Goal: Transaction & Acquisition: Purchase product/service

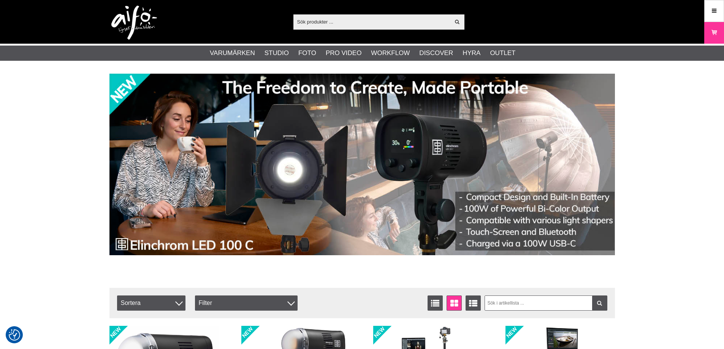
click at [362, 22] on input "text" at bounding box center [371, 21] width 157 height 11
paste input "210-COT"
type input "210-COT"
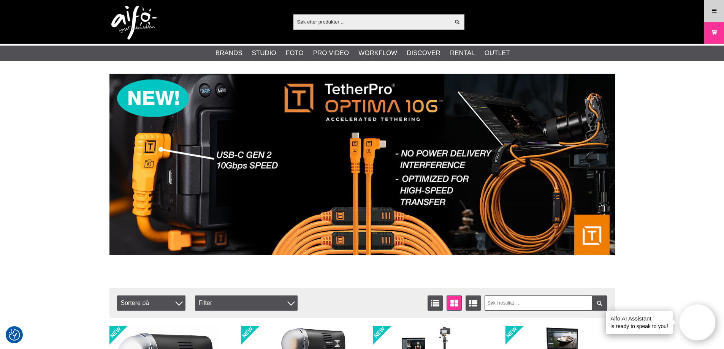
click at [707, 11] on link "Menu" at bounding box center [713, 11] width 19 height 18
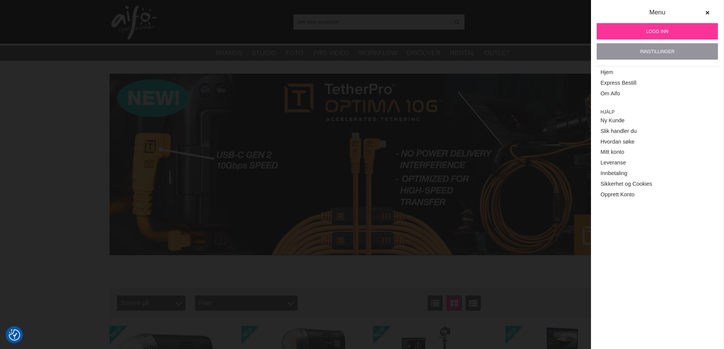
click at [663, 47] on link "Innstillinger" at bounding box center [657, 51] width 121 height 16
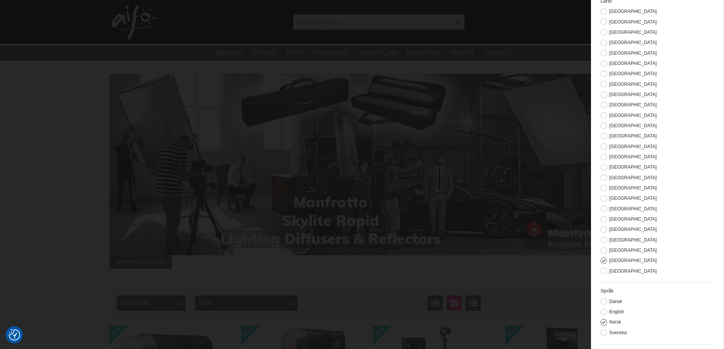
scroll to position [89, 0]
click at [614, 320] on label "Svenska" at bounding box center [617, 320] width 20 height 5
click at [0, 0] on input "Svenska" at bounding box center [0, 0] width 0 height 0
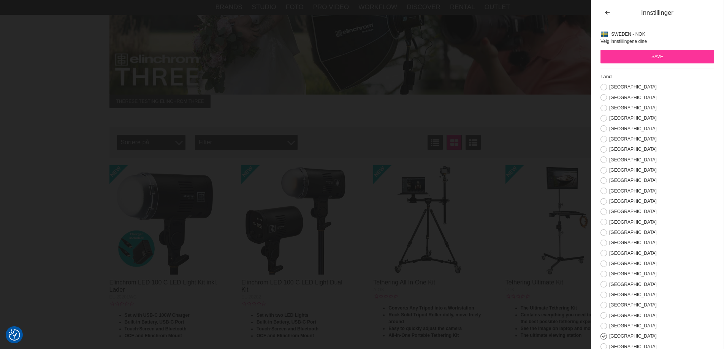
scroll to position [0, 0]
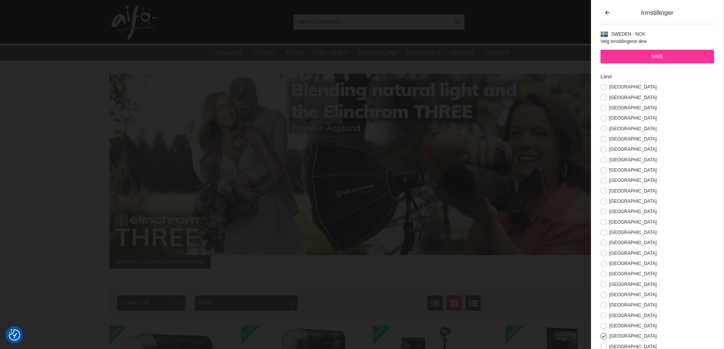
click at [673, 59] on input "Save" at bounding box center [657, 57] width 114 height 14
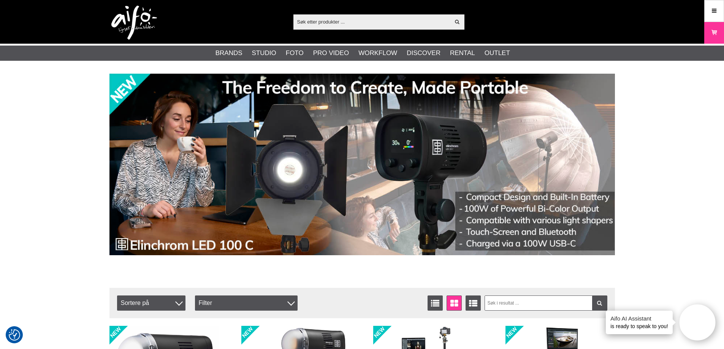
click at [387, 19] on input "text" at bounding box center [371, 21] width 157 height 11
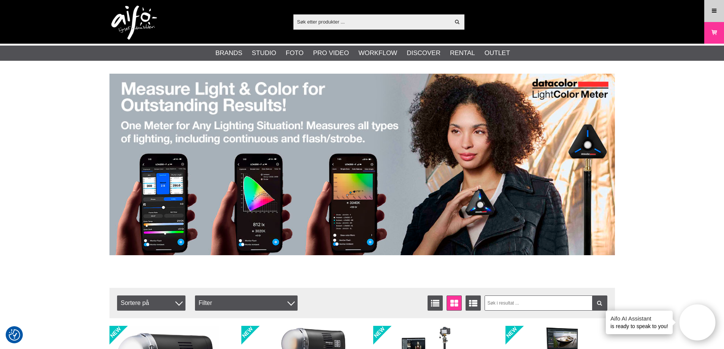
click at [714, 7] on icon at bounding box center [714, 11] width 7 height 8
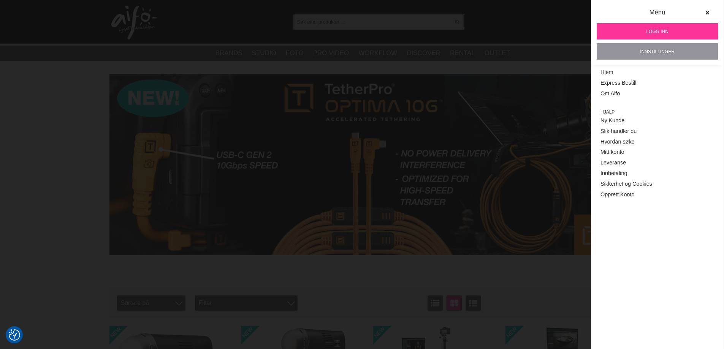
click at [671, 50] on link "Innstillinger" at bounding box center [657, 51] width 121 height 16
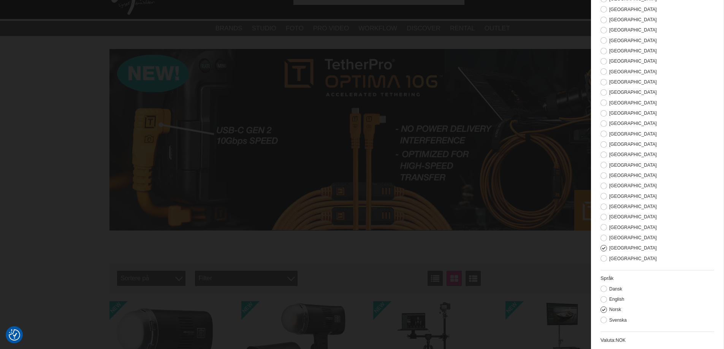
scroll to position [38, 0]
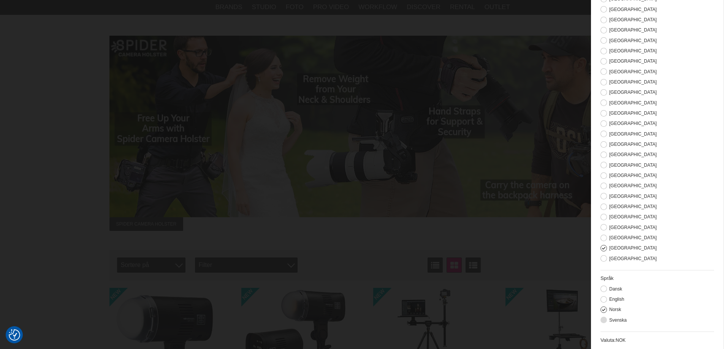
click at [616, 320] on label "Svenska" at bounding box center [617, 320] width 20 height 5
click at [0, 0] on input "Svenska" at bounding box center [0, 0] width 0 height 0
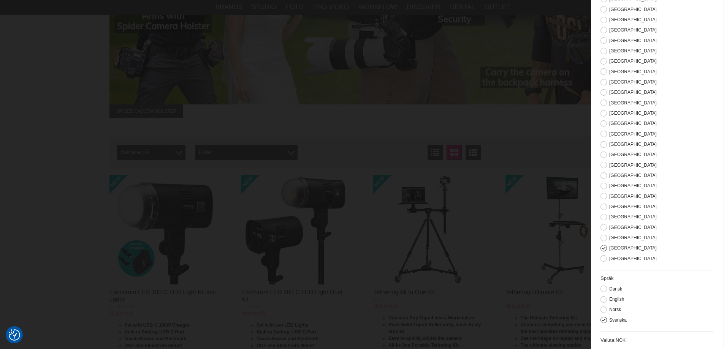
scroll to position [152, 0]
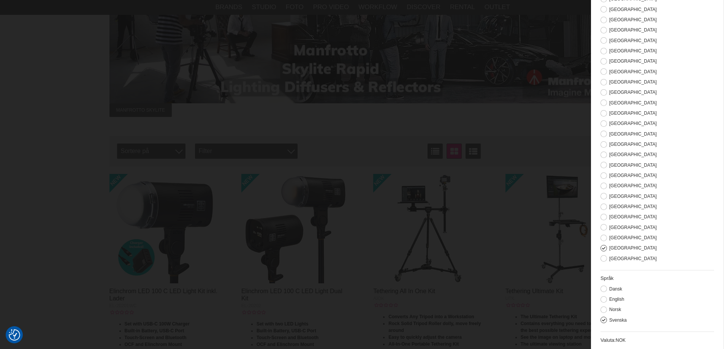
drag, startPoint x: 619, startPoint y: 338, endPoint x: 619, endPoint y: 342, distance: 4.6
click at [619, 339] on div "Valuta: NOK" at bounding box center [657, 341] width 114 height 8
click at [619, 343] on span "NOK" at bounding box center [621, 340] width 10 height 5
click at [603, 344] on div "Valuta: NOK" at bounding box center [657, 341] width 114 height 8
drag, startPoint x: 609, startPoint y: 343, endPoint x: 617, endPoint y: 343, distance: 7.6
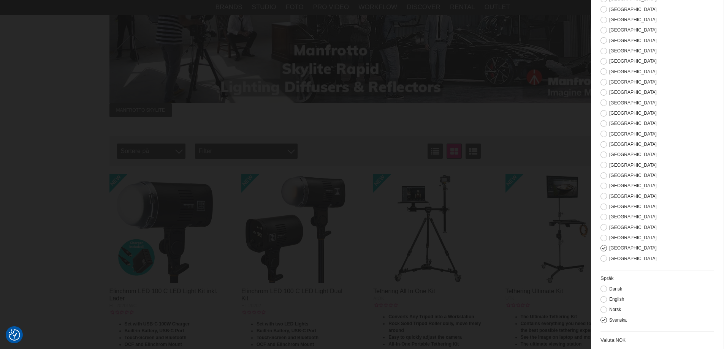
click at [613, 343] on label "Valuta:" at bounding box center [607, 340] width 15 height 6
click at [624, 338] on span "NOK" at bounding box center [621, 340] width 10 height 5
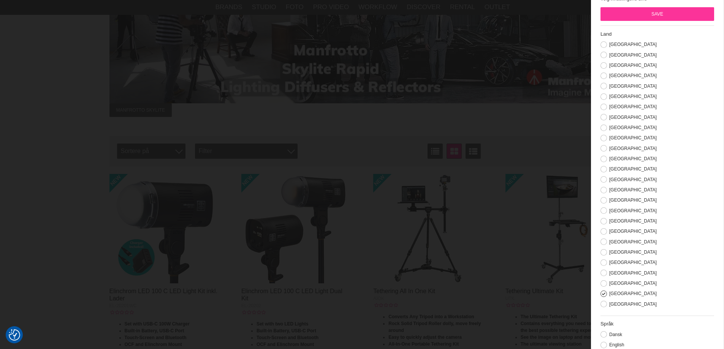
scroll to position [89, 0]
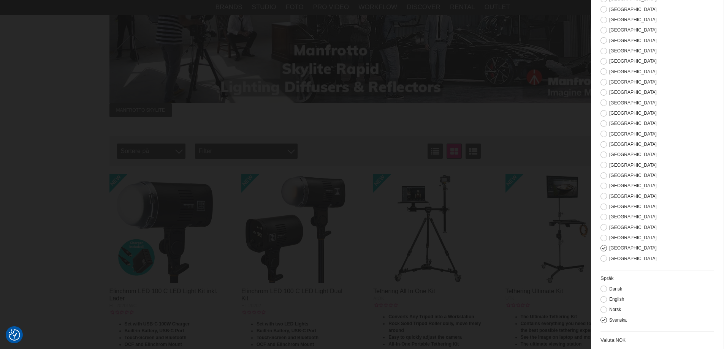
click at [625, 340] on span "NOK" at bounding box center [621, 340] width 10 height 5
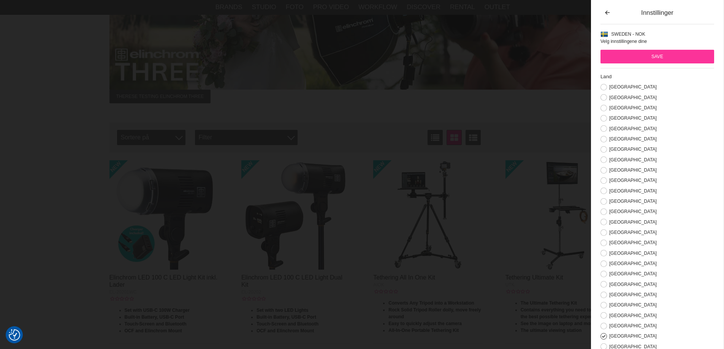
scroll to position [152, 0]
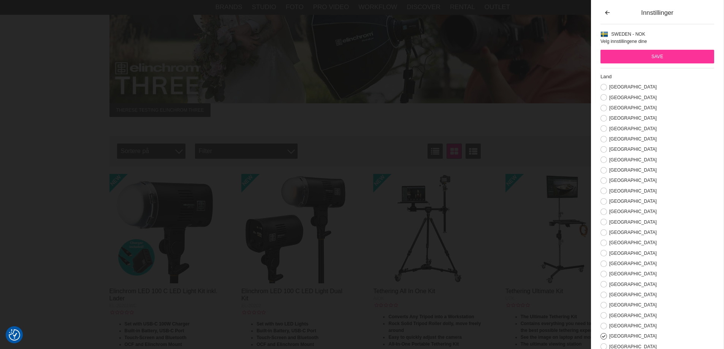
click at [657, 59] on input "Save" at bounding box center [657, 57] width 114 height 14
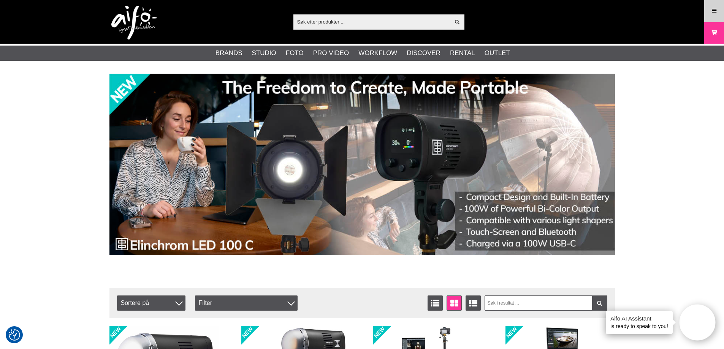
click at [717, 8] on icon at bounding box center [714, 11] width 7 height 8
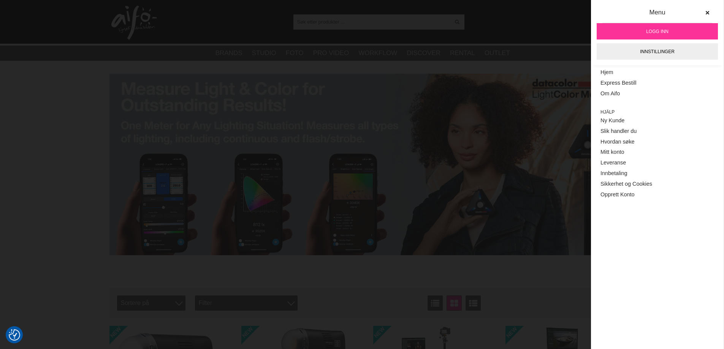
click at [654, 31] on span "Logg inn" at bounding box center [657, 31] width 22 height 7
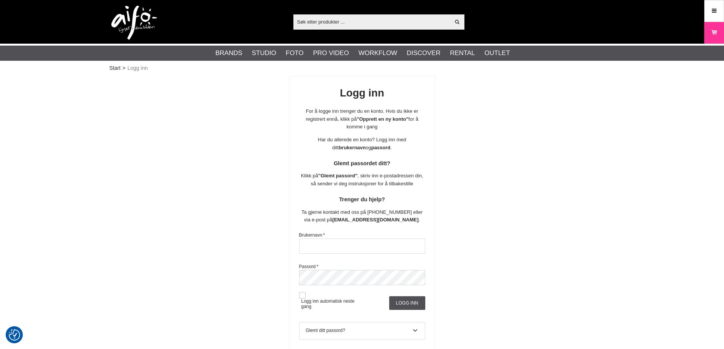
click at [381, 237] on div "Brukernavn *" at bounding box center [362, 243] width 126 height 22
click at [366, 248] on input "text" at bounding box center [362, 246] width 126 height 15
type input "ulfögge"
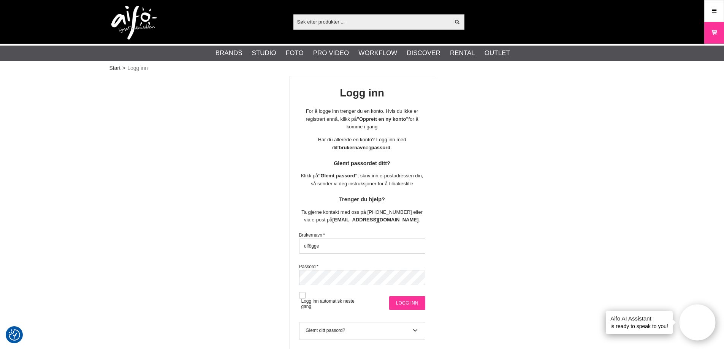
click at [404, 301] on input "Logg inn" at bounding box center [407, 303] width 36 height 14
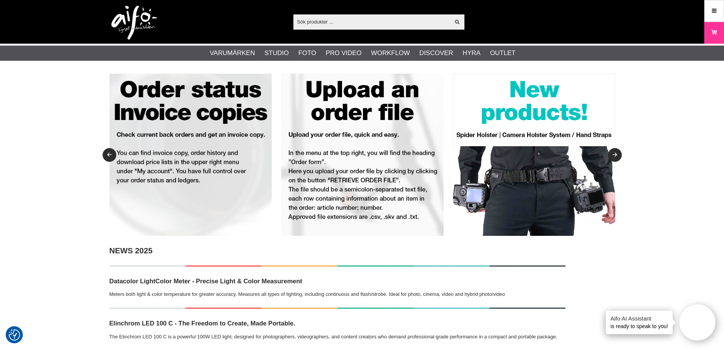
click at [318, 24] on input "text" at bounding box center [371, 21] width 157 height 11
paste input "210-COT"
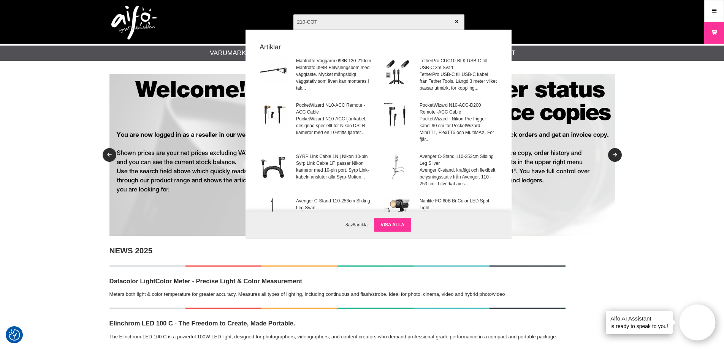
type input "210-COT"
click at [393, 222] on link "Visa alla" at bounding box center [392, 225] width 37 height 14
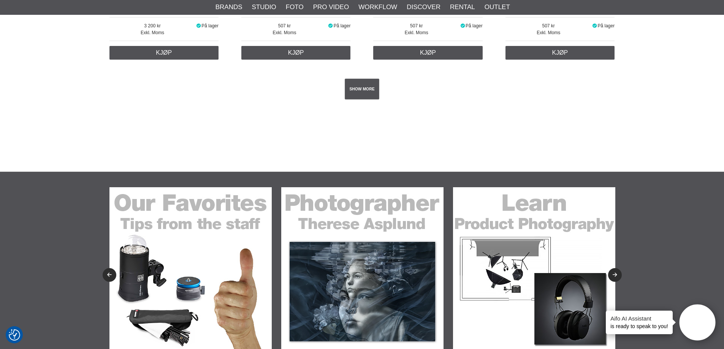
scroll to position [2166, 0]
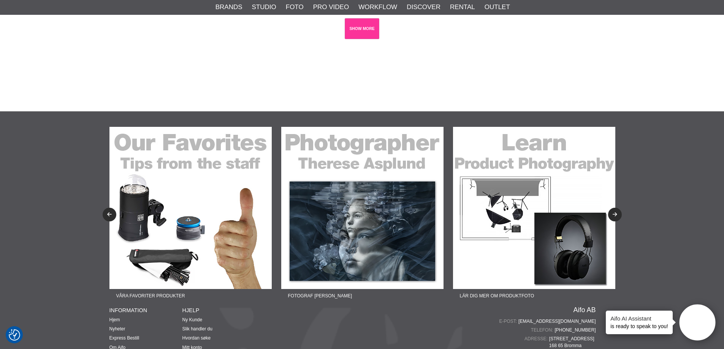
click at [361, 38] on link "SHOW MORE" at bounding box center [362, 28] width 35 height 21
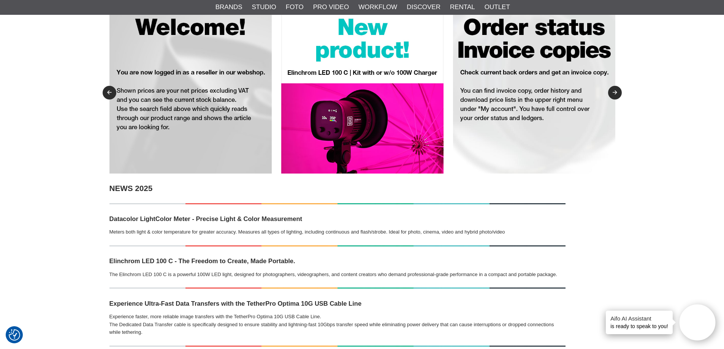
scroll to position [0, 0]
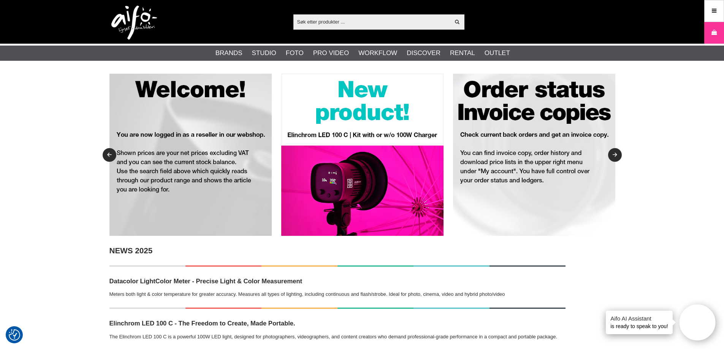
click at [350, 26] on input "text" at bounding box center [371, 21] width 157 height 11
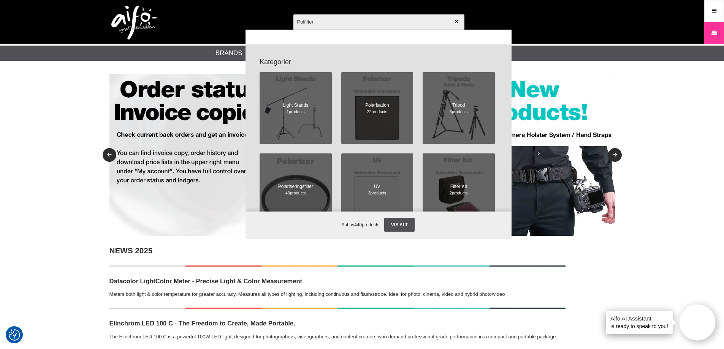
scroll to position [1239, 0]
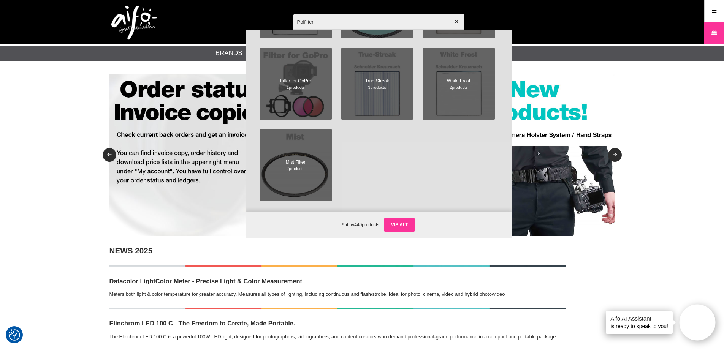
type input "Polfilter"
click at [407, 220] on link "Vis alt" at bounding box center [399, 225] width 31 height 14
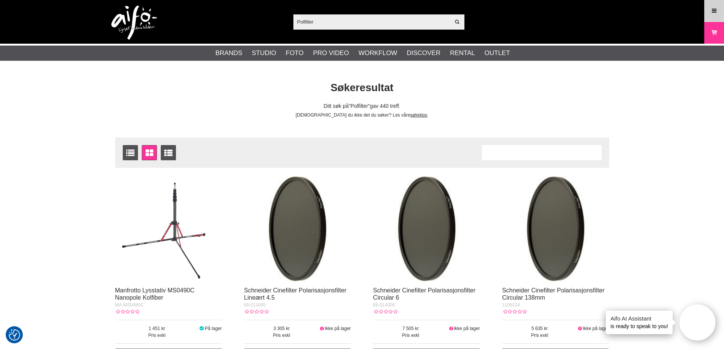
click at [717, 12] on icon at bounding box center [714, 11] width 7 height 8
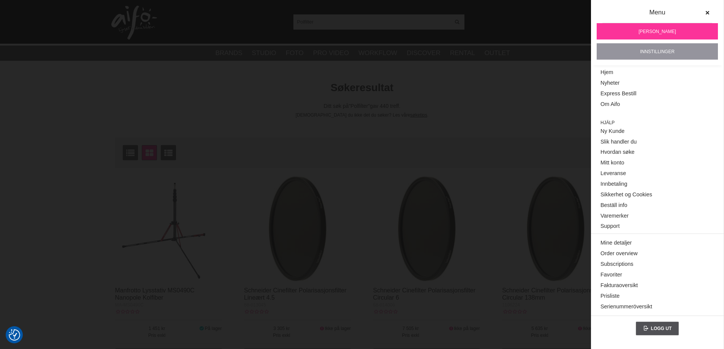
click at [668, 54] on link "Innstillinger" at bounding box center [657, 51] width 121 height 16
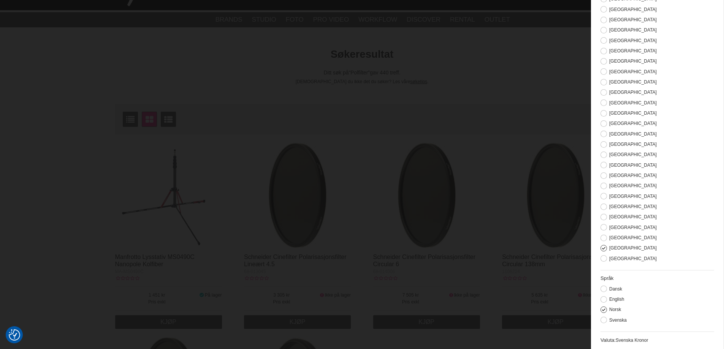
scroll to position [76, 0]
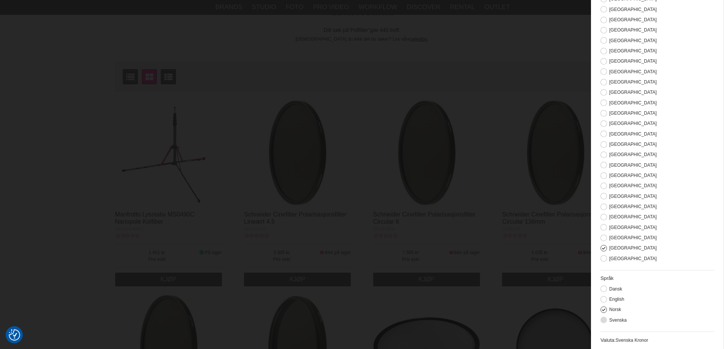
click at [616, 320] on label "Svenska" at bounding box center [617, 320] width 20 height 5
click at [0, 0] on input "Svenska" at bounding box center [0, 0] width 0 height 0
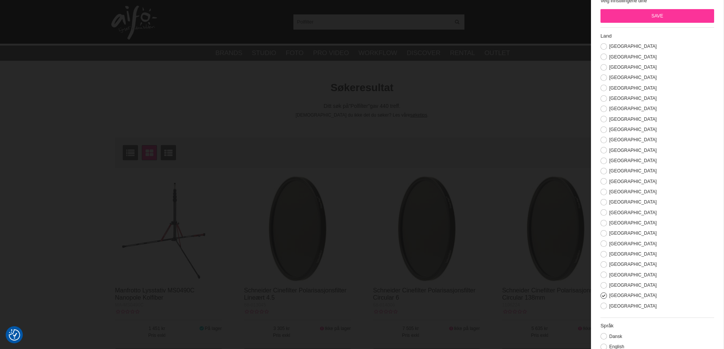
scroll to position [0, 0]
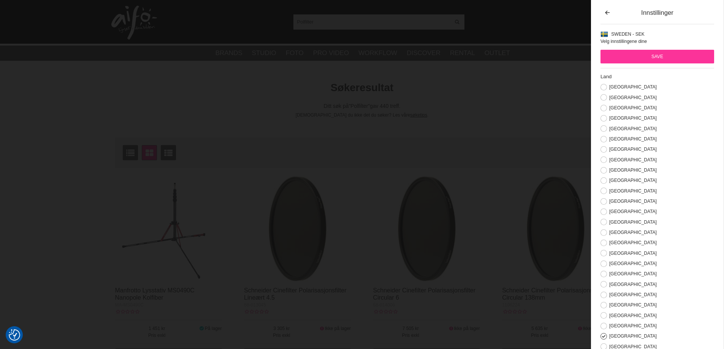
click at [674, 57] on input "Save" at bounding box center [657, 57] width 114 height 14
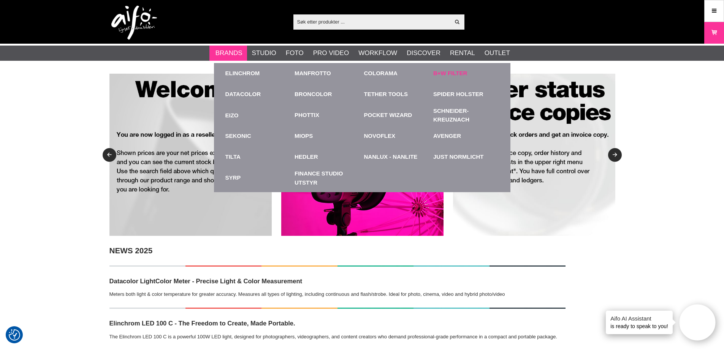
click at [465, 75] on link "B+W Filter" at bounding box center [450, 73] width 34 height 9
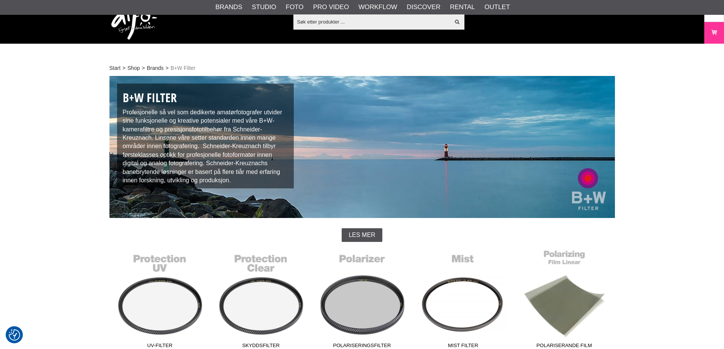
scroll to position [114, 0]
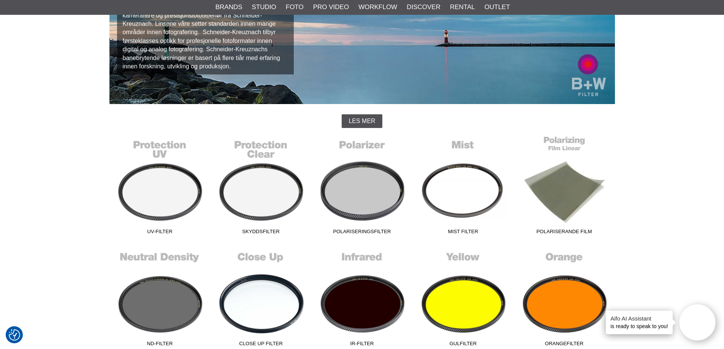
click at [568, 204] on link "Polariserande film" at bounding box center [564, 187] width 101 height 103
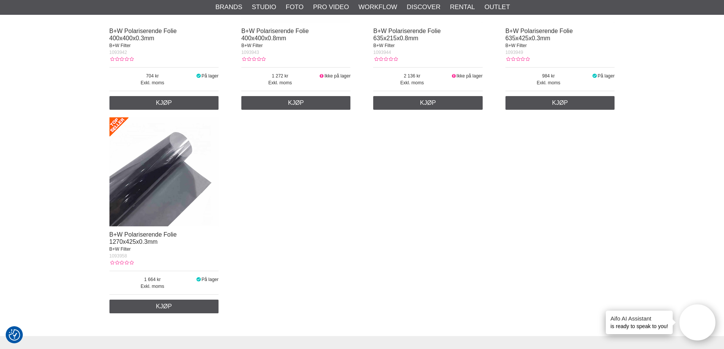
scroll to position [798, 0]
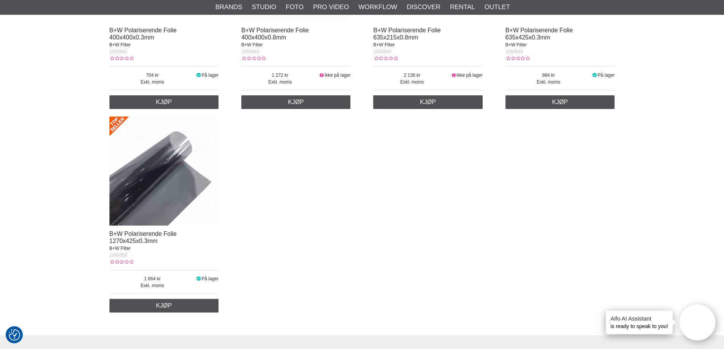
click at [134, 237] on div "B+W Polariserende Folie 1270x425x0.3mm B+W Filter" at bounding box center [163, 241] width 109 height 21
